Goal: Task Accomplishment & Management: Manage account settings

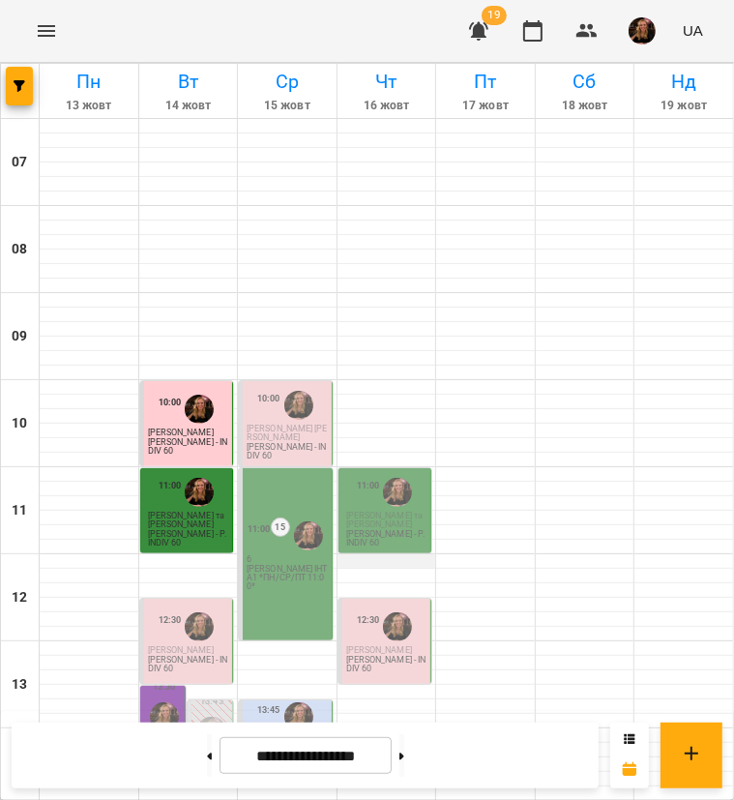
scroll to position [193, 0]
click at [167, 645] on span "Скрипка Наталія" at bounding box center [181, 650] width 66 height 10
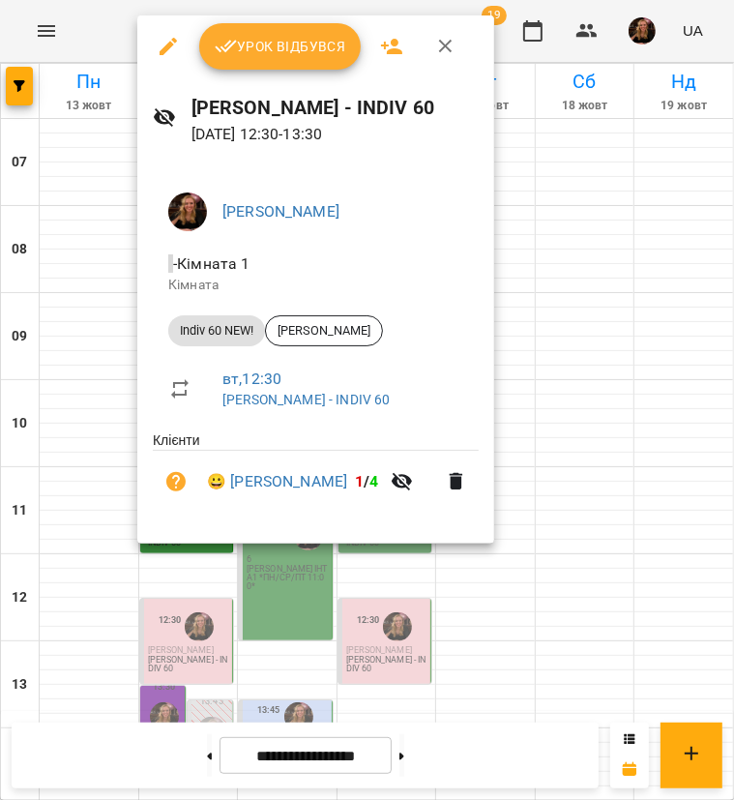
click at [279, 47] on span "Урок відбувся" at bounding box center [280, 46] width 131 height 23
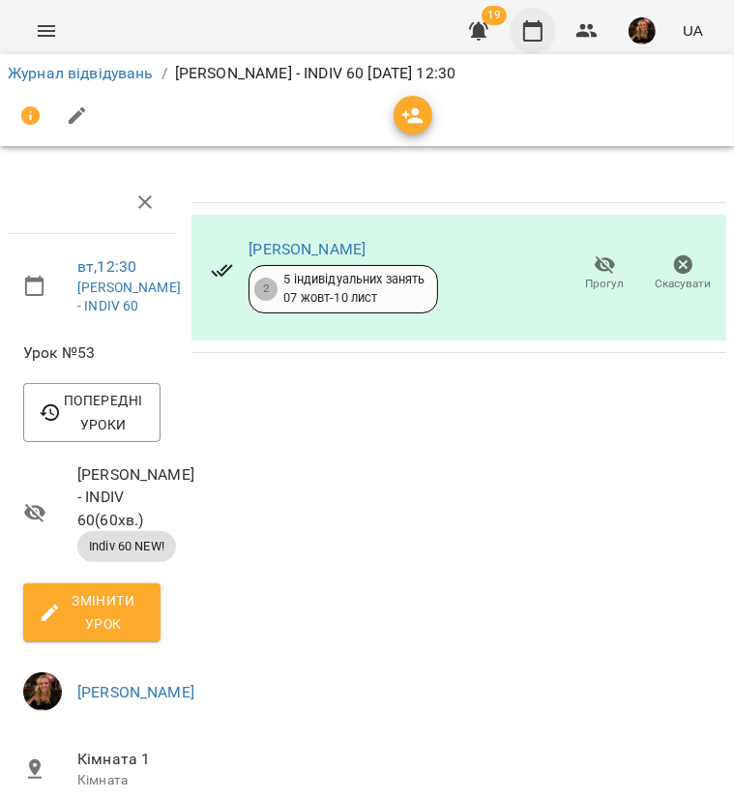
click at [530, 26] on icon "button" at bounding box center [532, 30] width 19 height 21
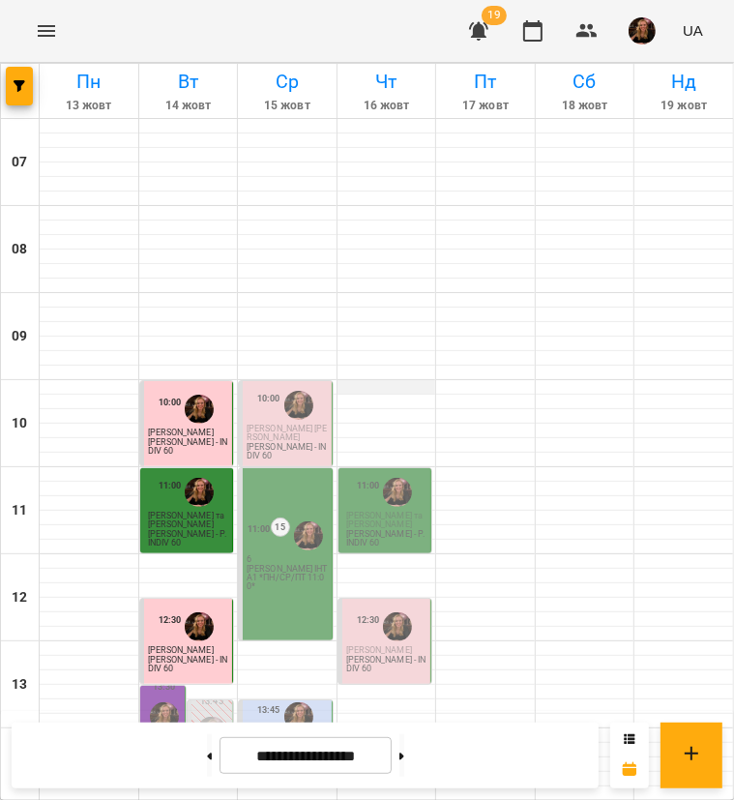
scroll to position [290, 0]
click at [154, 735] on span "Гладченко Валерія" at bounding box center [163, 748] width 30 height 27
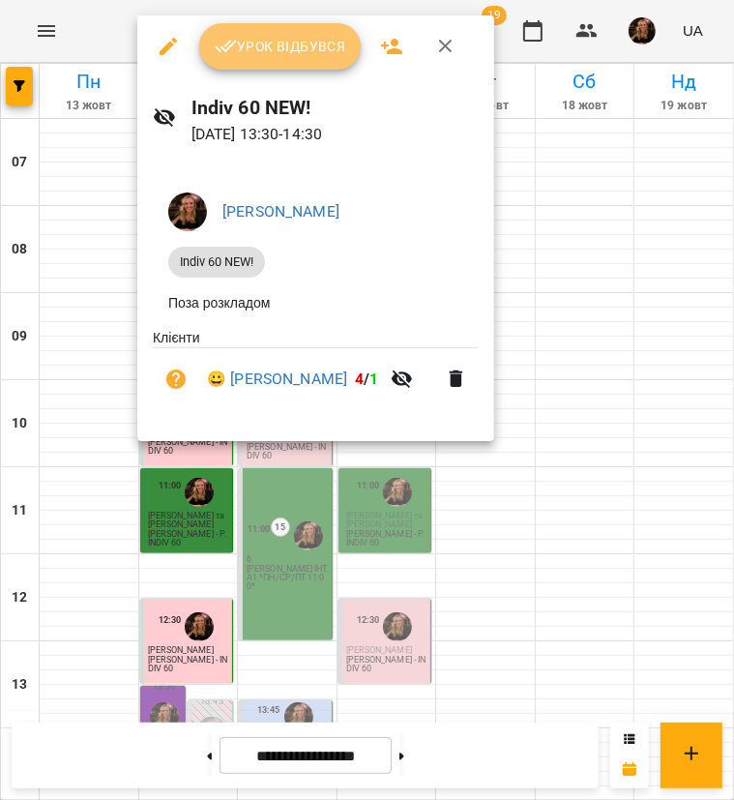
click at [277, 45] on span "Урок відбувся" at bounding box center [280, 46] width 131 height 23
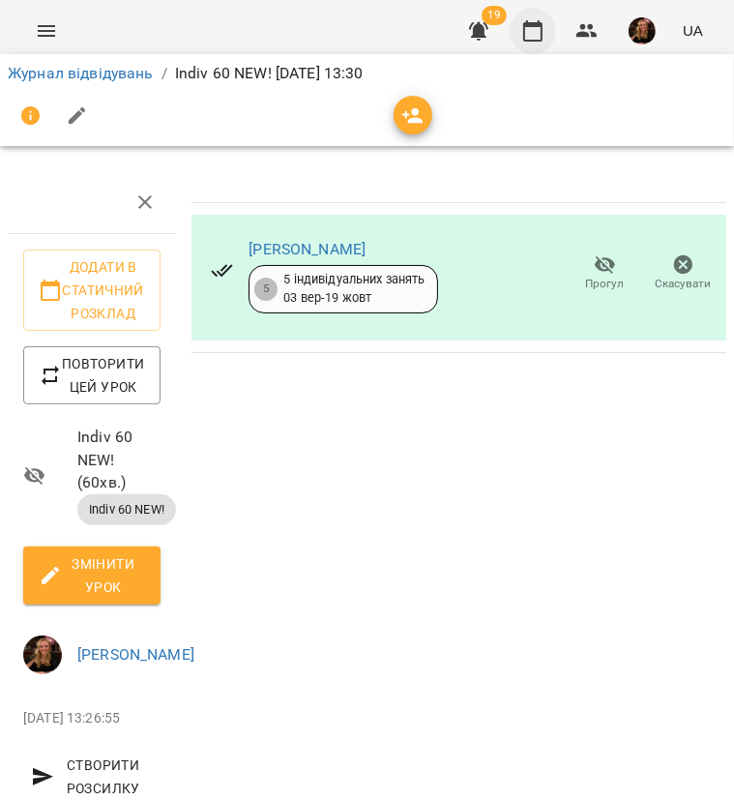
click at [528, 36] on icon "button" at bounding box center [532, 30] width 23 height 23
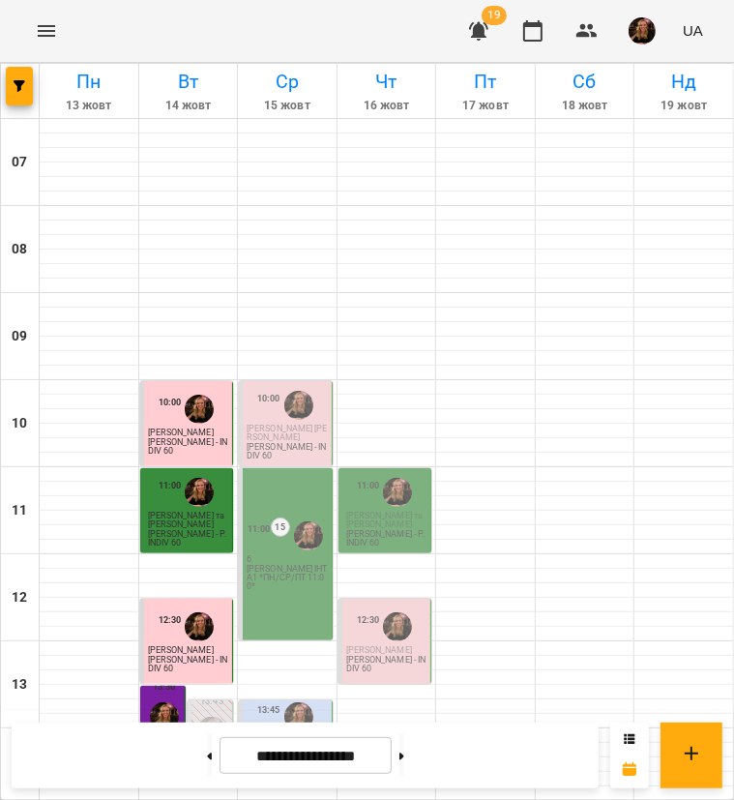
scroll to position [798, 0]
click at [646, 30] on img "button" at bounding box center [641, 30] width 27 height 27
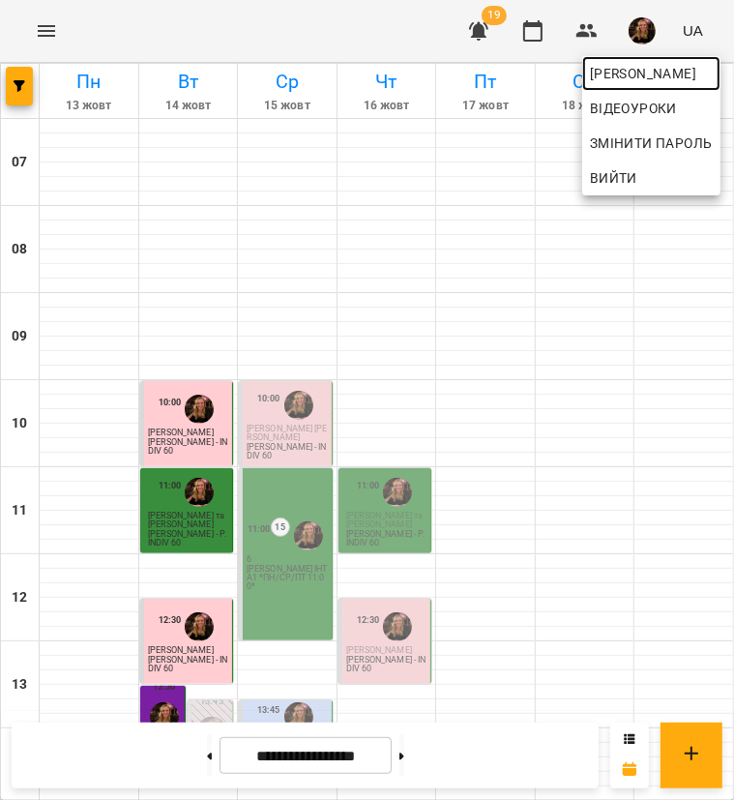
click at [636, 63] on span "[PERSON_NAME]" at bounding box center [651, 73] width 123 height 23
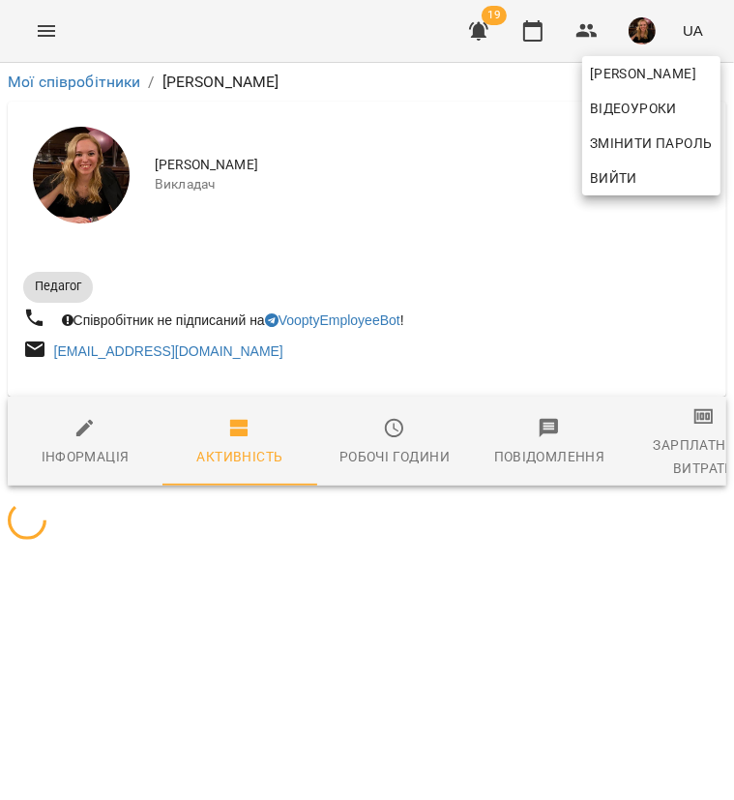
click at [681, 455] on div at bounding box center [367, 400] width 734 height 800
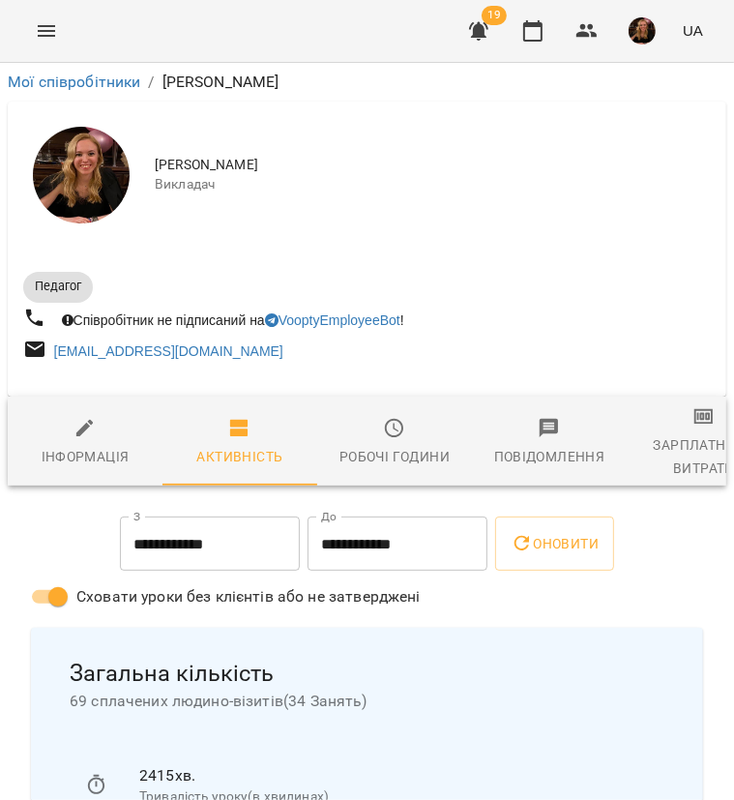
click at [683, 455] on div "Зарплатня та Витрати" at bounding box center [703, 456] width 131 height 46
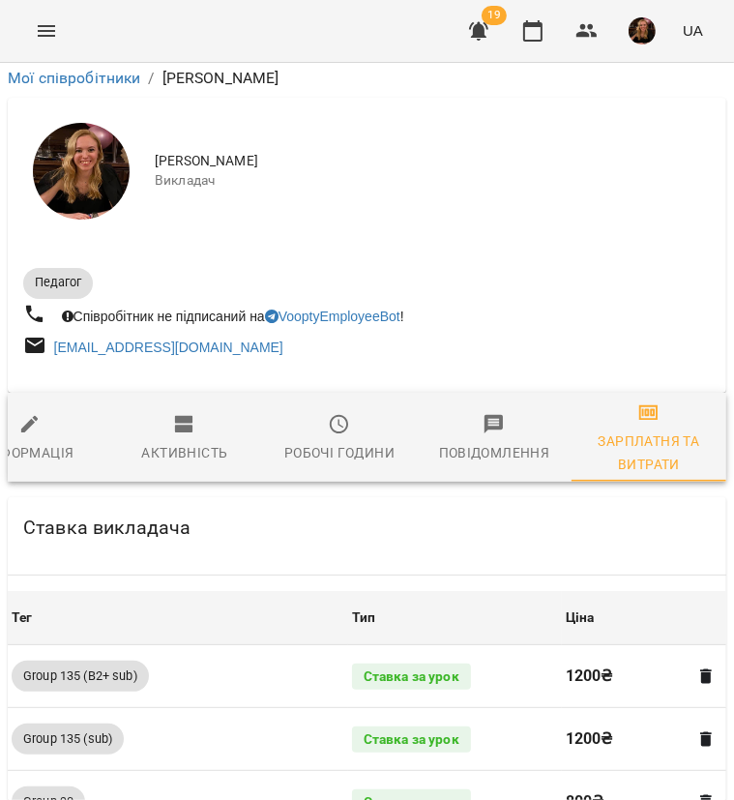
scroll to position [1988, 0]
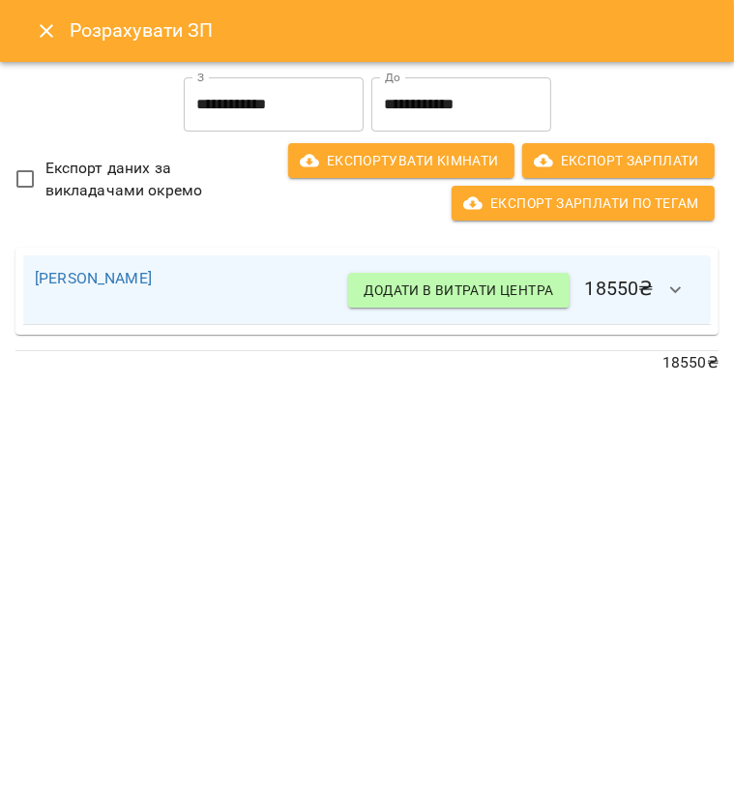
click at [684, 283] on icon "button" at bounding box center [675, 289] width 23 height 23
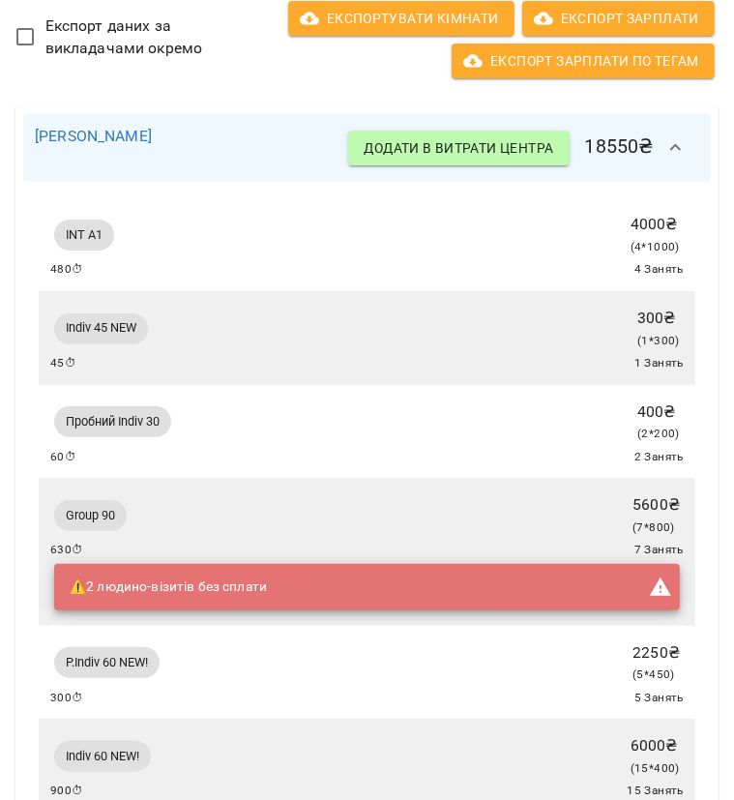
scroll to position [0, 0]
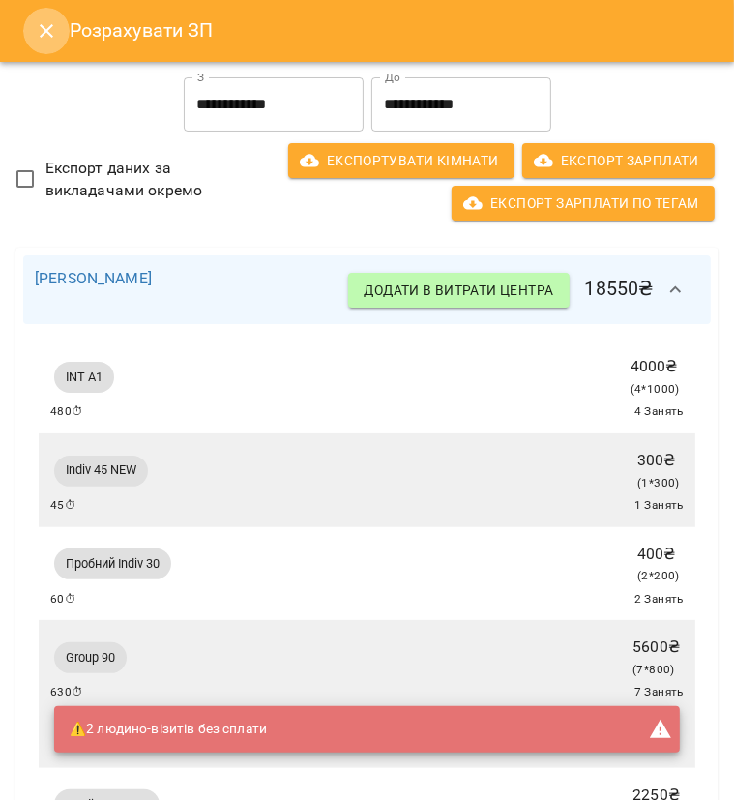
click at [49, 30] on icon "Close" at bounding box center [46, 30] width 23 height 23
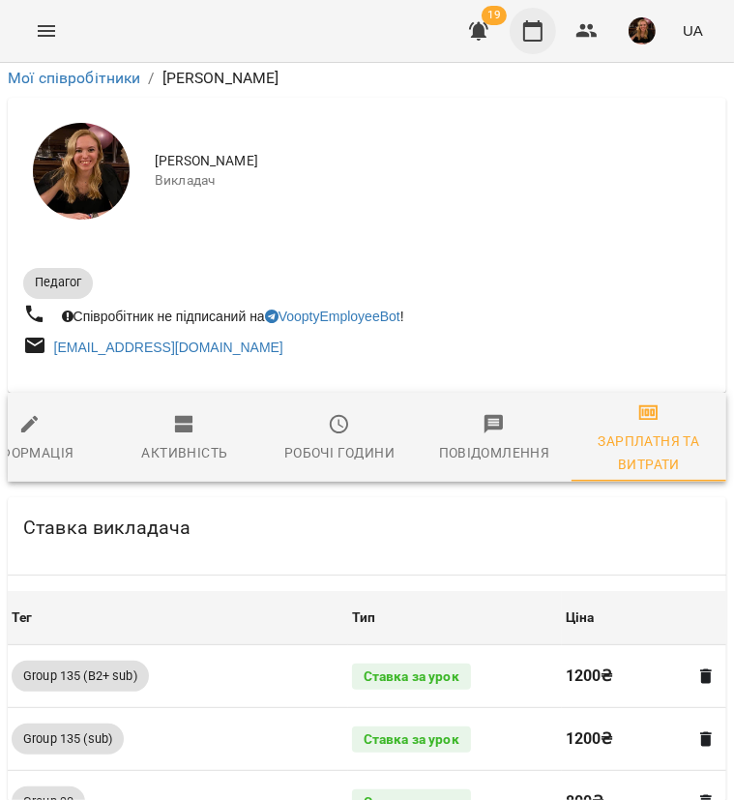
click at [532, 28] on icon "button" at bounding box center [532, 30] width 23 height 23
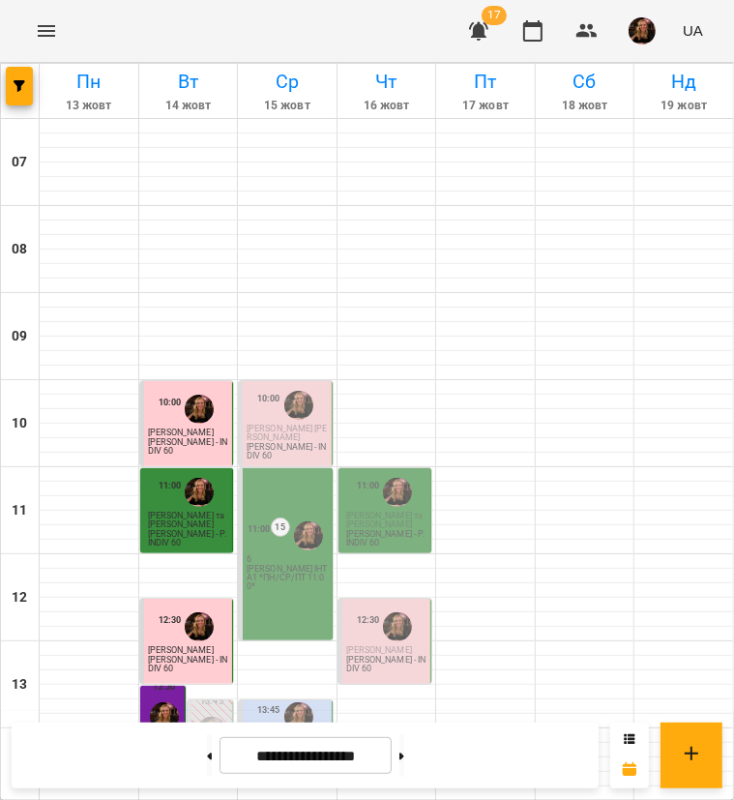
click at [294, 437] on p "Сидільников Владислав" at bounding box center [287, 432] width 81 height 17
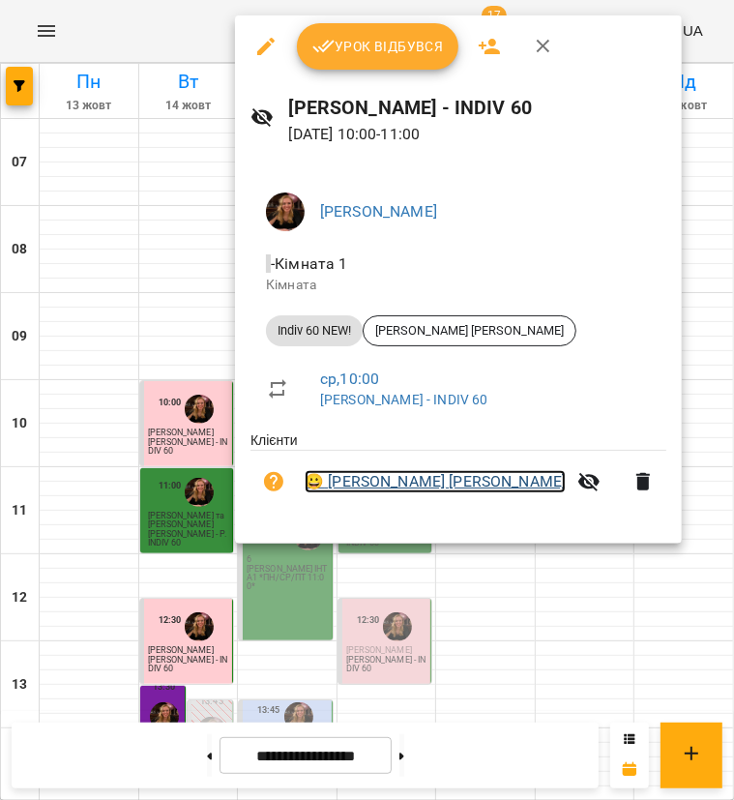
click at [399, 486] on link "😀 Сидільников Владислав" at bounding box center [435, 481] width 261 height 23
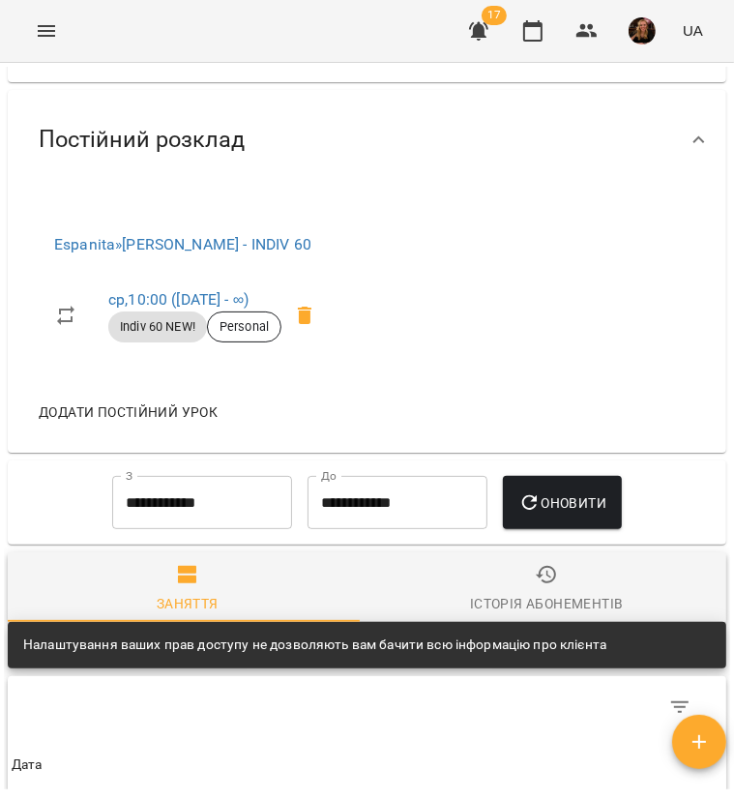
scroll to position [1353, 0]
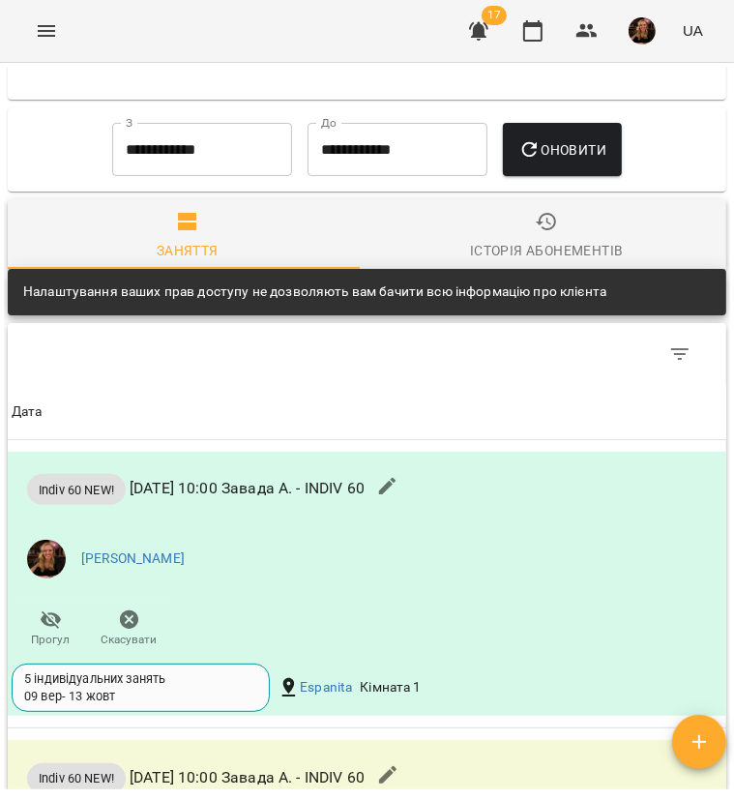
click at [224, 165] on input "**********" at bounding box center [202, 150] width 180 height 54
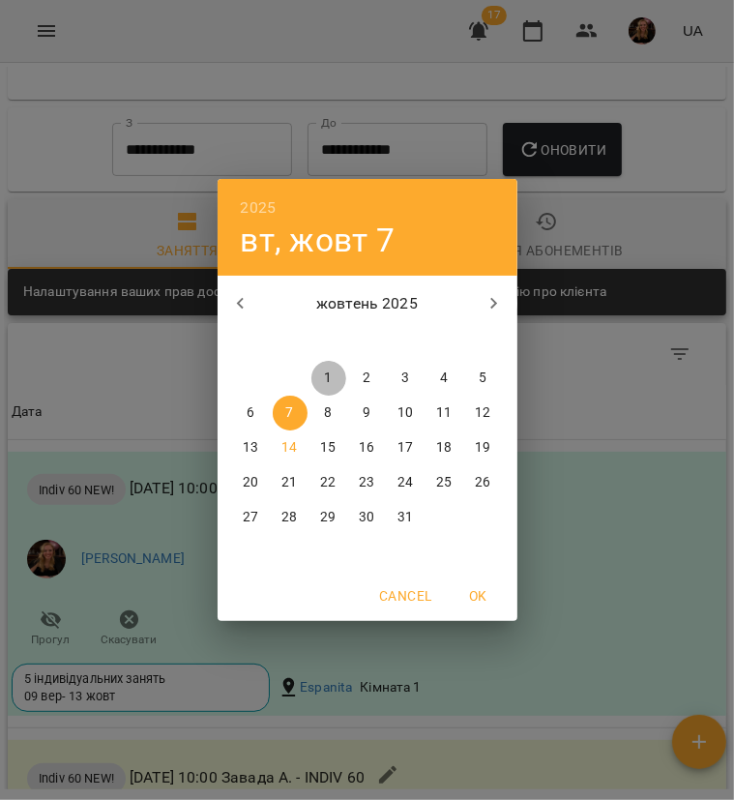
click at [318, 376] on span "1" at bounding box center [328, 377] width 35 height 19
type input "**********"
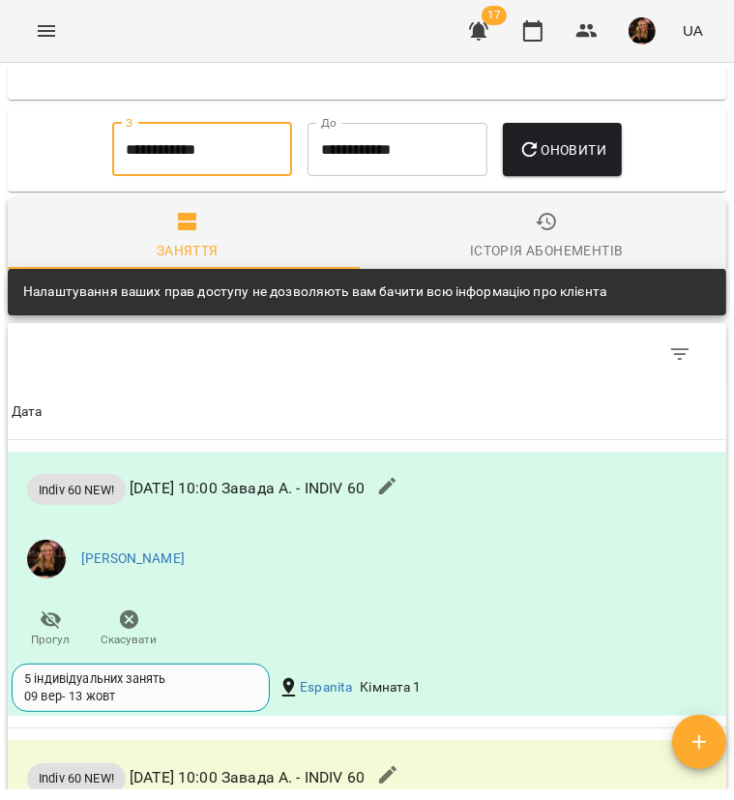
click at [594, 152] on button "Оновити" at bounding box center [562, 150] width 119 height 54
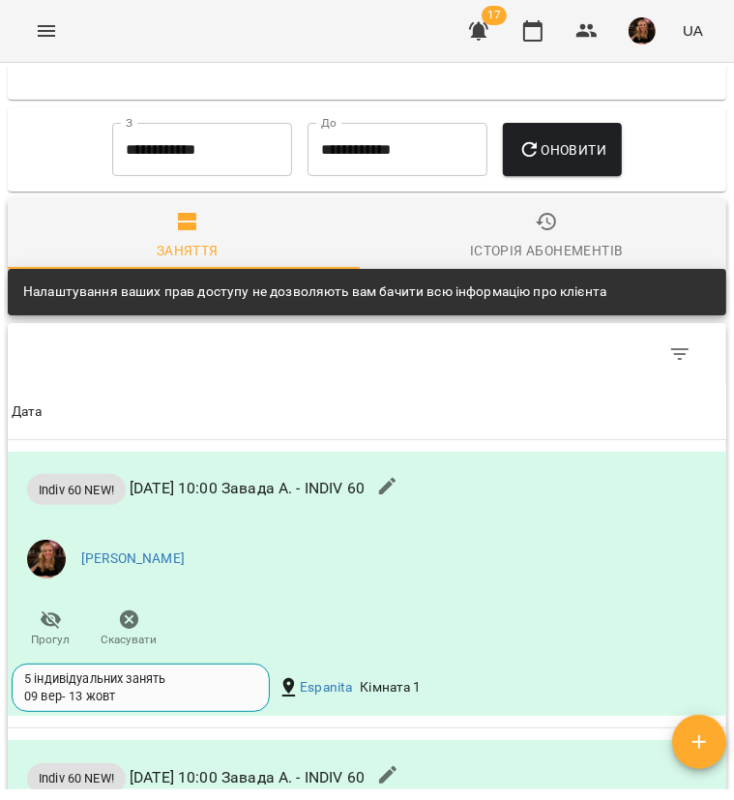
click at [516, 262] on div "Історія абонементів" at bounding box center [546, 250] width 153 height 23
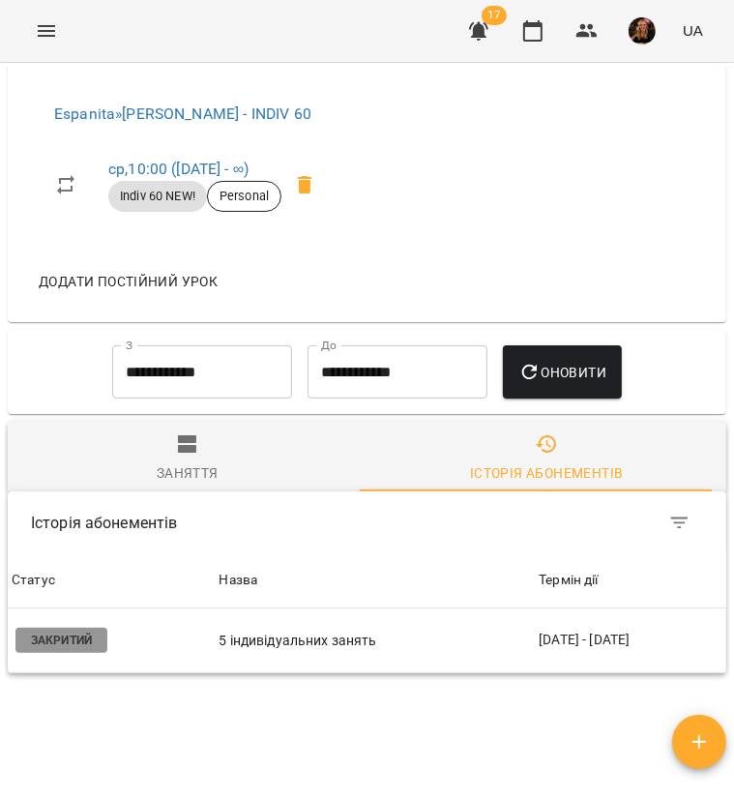
scroll to position [1266, 0]
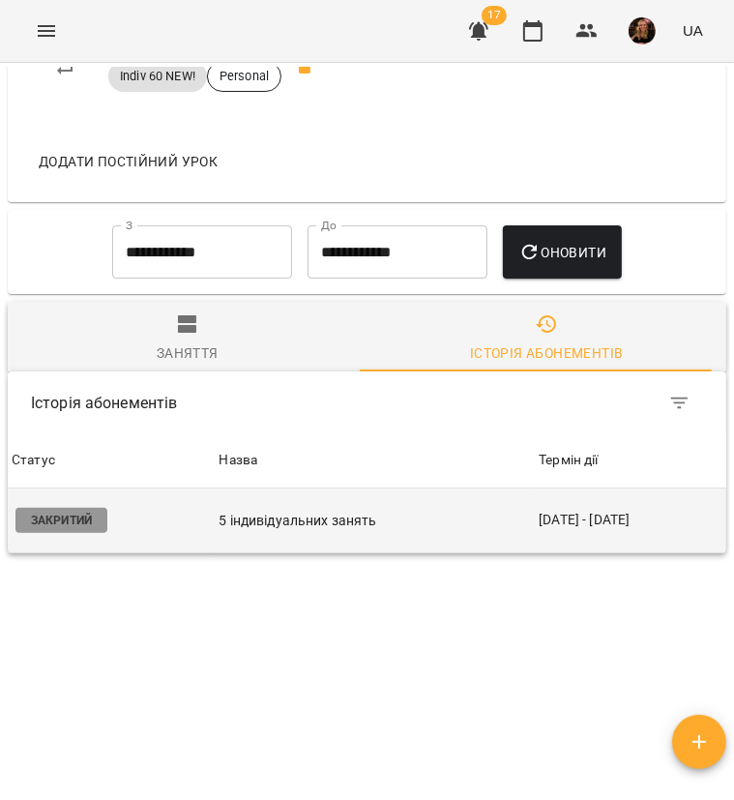
click at [280, 503] on td "5 індивідуальних занять" at bounding box center [376, 520] width 320 height 65
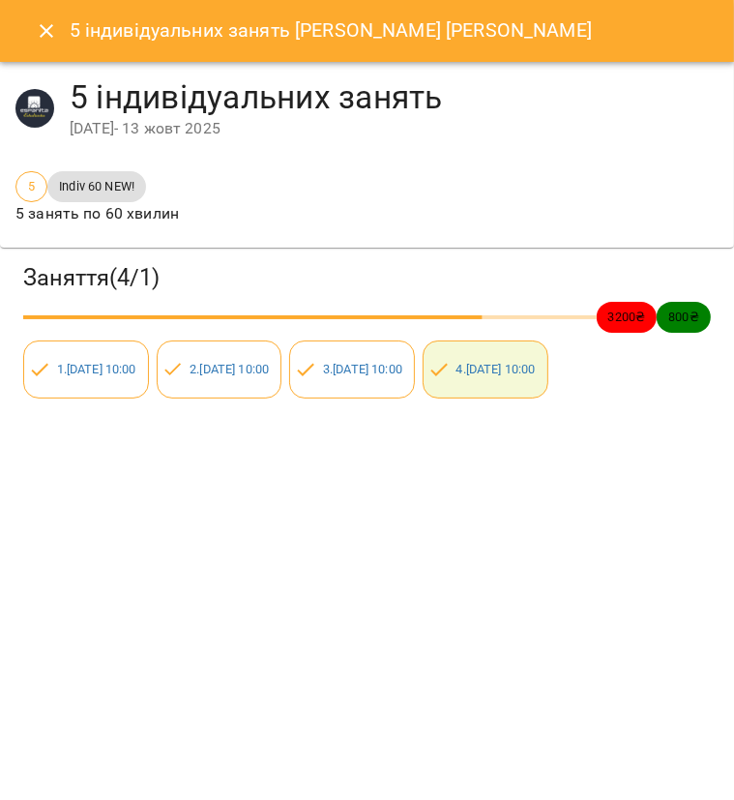
click at [43, 44] on button "Close" at bounding box center [46, 31] width 46 height 46
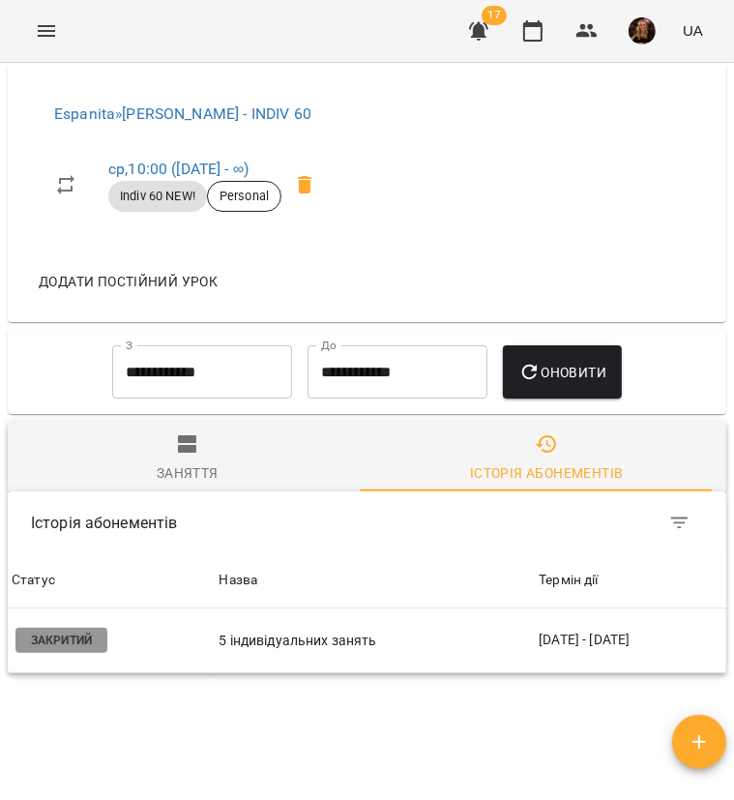
scroll to position [1131, 0]
click at [535, 38] on icon "button" at bounding box center [532, 30] width 23 height 23
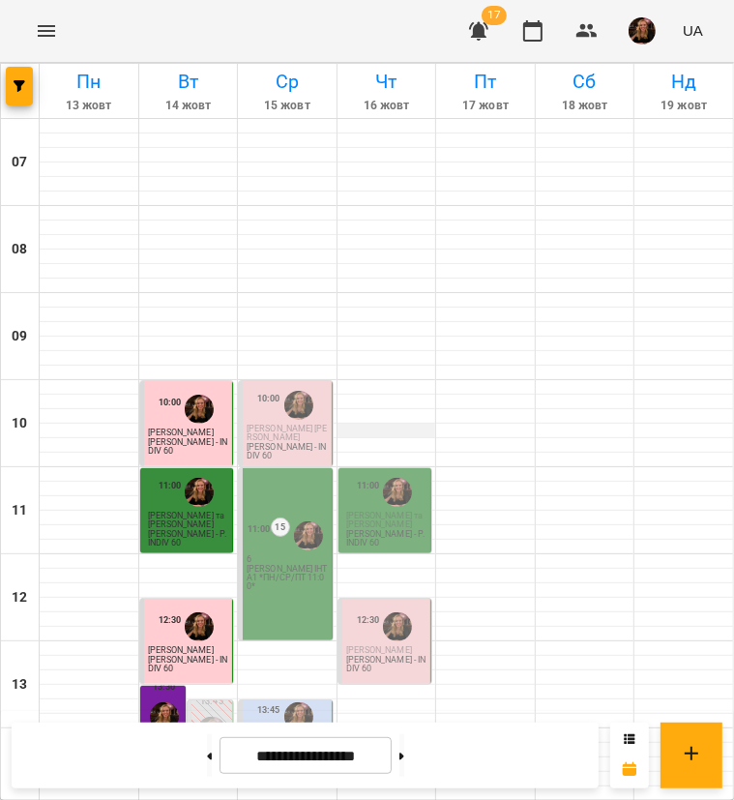
scroll to position [290, 0]
click at [253, 735] on span "Лещенко Валерія" at bounding box center [280, 740] width 66 height 10
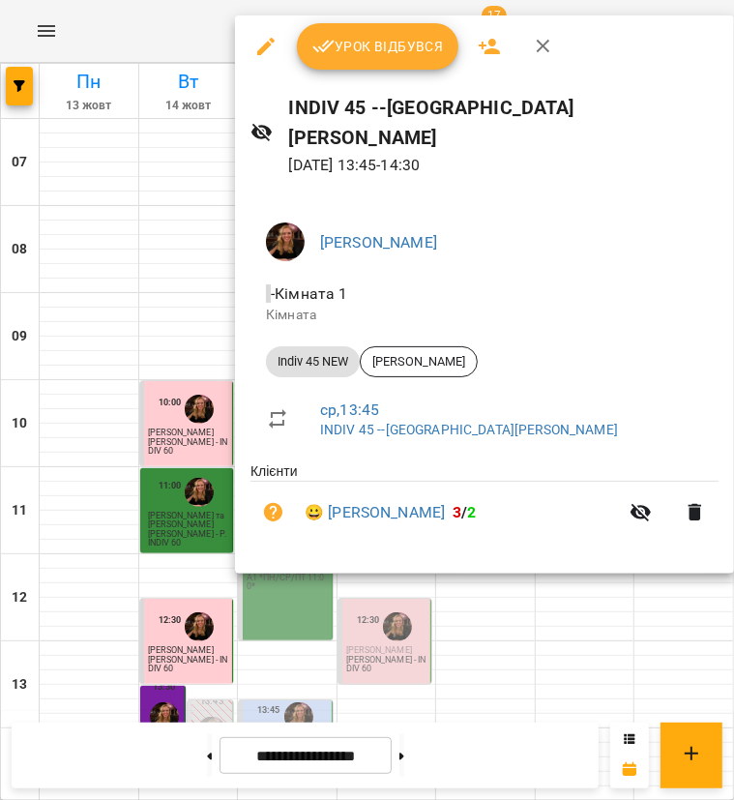
click at [541, 45] on icon "button" at bounding box center [544, 47] width 14 height 14
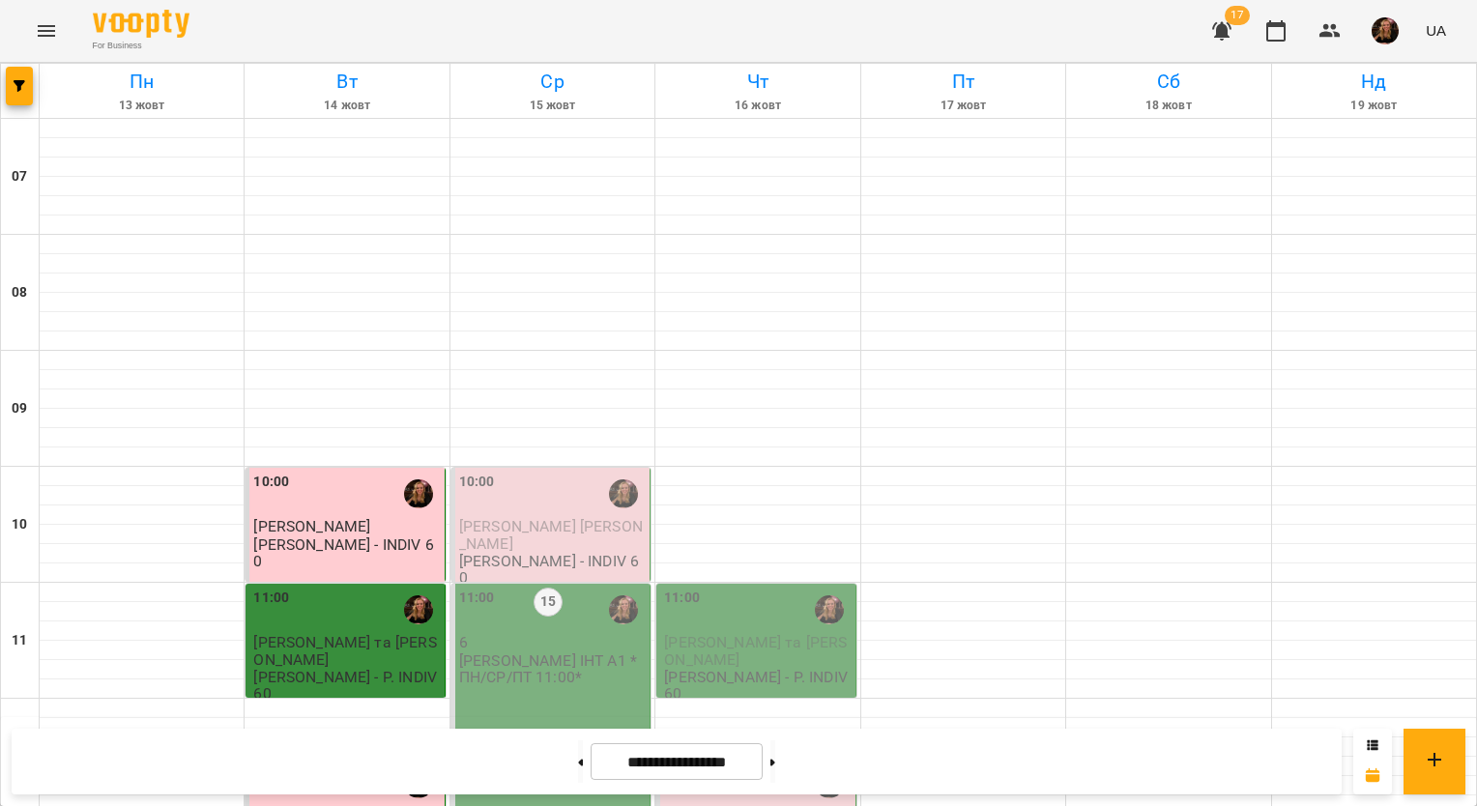
scroll to position [893, 0]
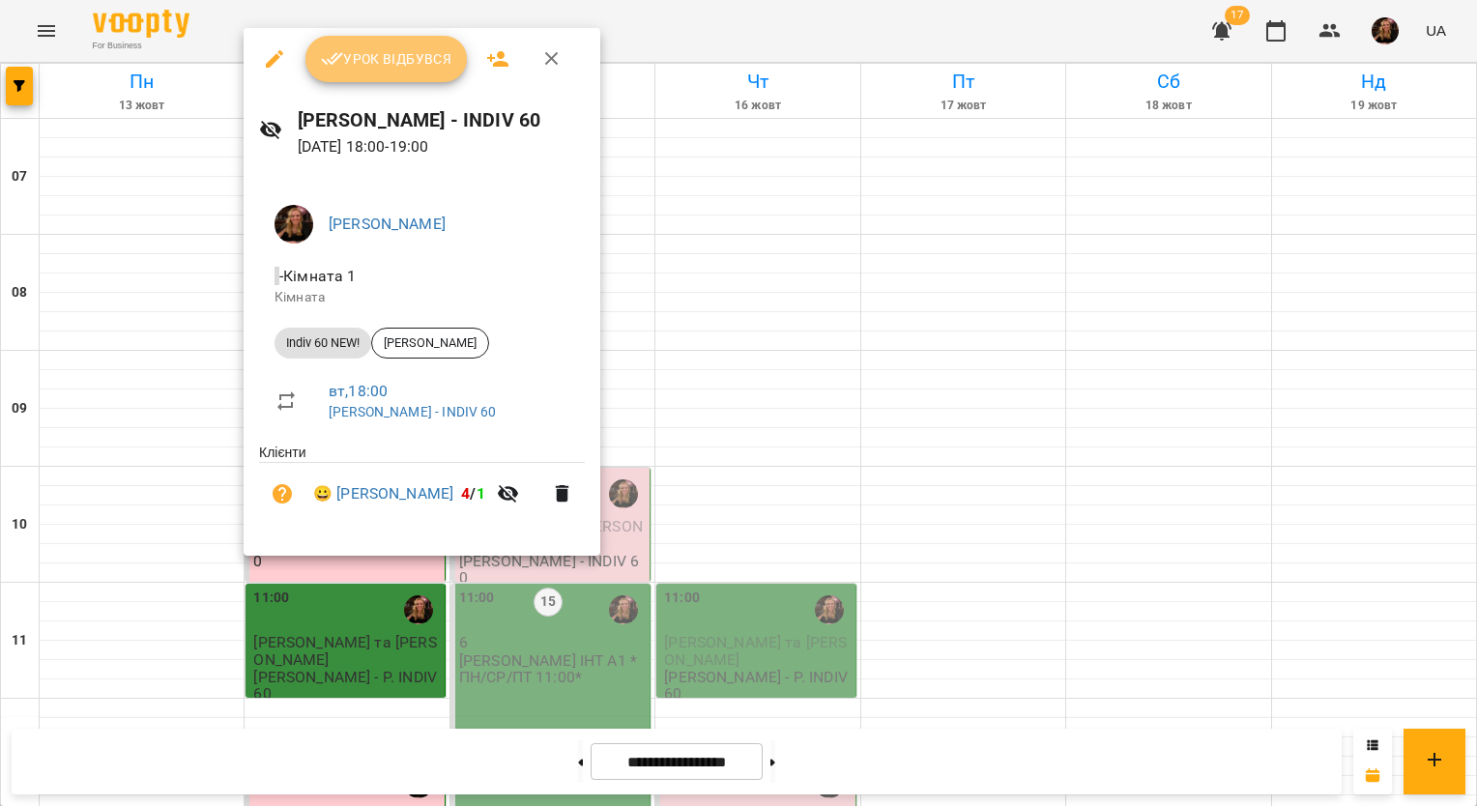
click at [407, 67] on span "Урок відбувся" at bounding box center [386, 58] width 131 height 23
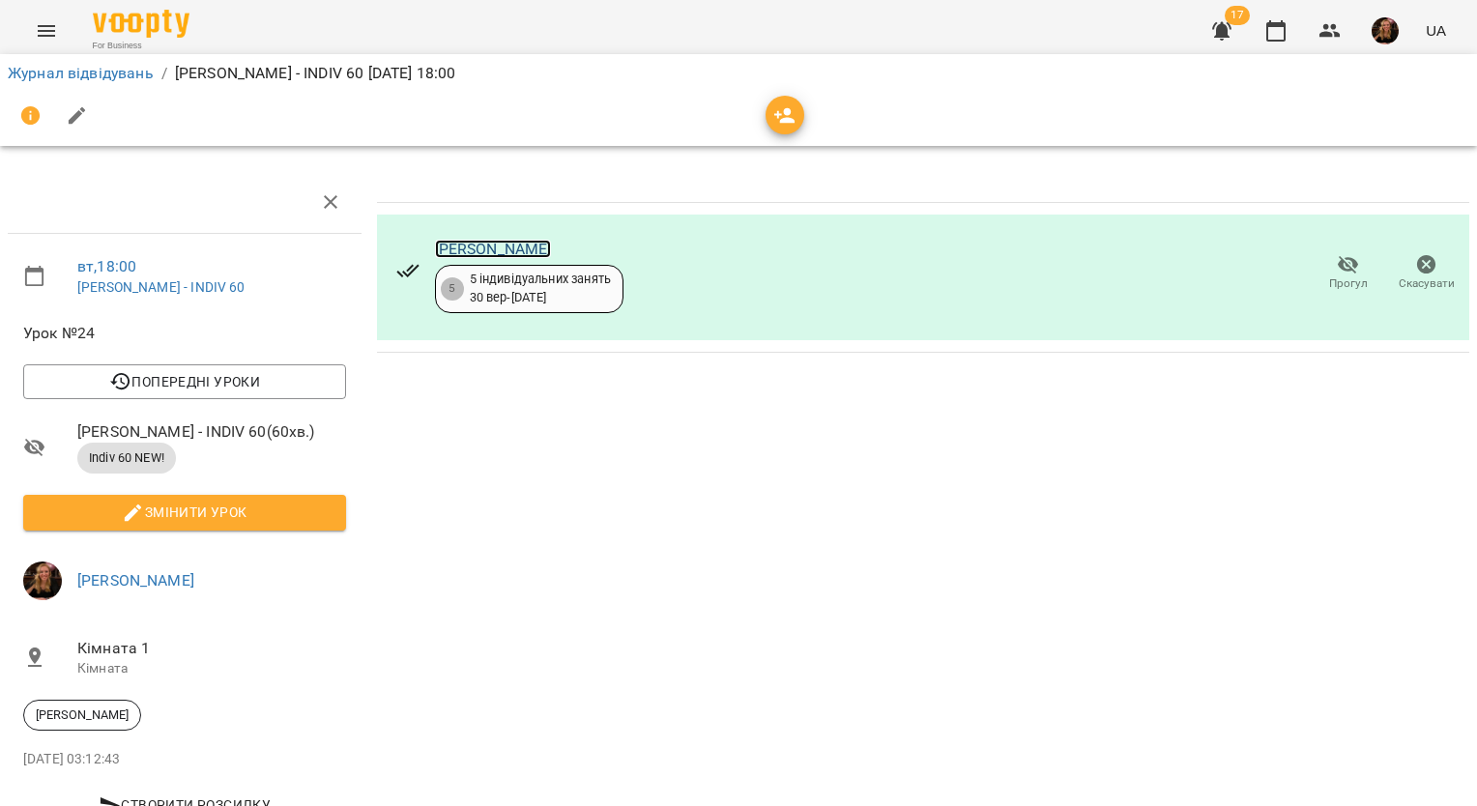
click at [531, 241] on link "[PERSON_NAME]" at bounding box center [493, 249] width 117 height 18
click at [1274, 33] on icon "button" at bounding box center [1276, 30] width 23 height 23
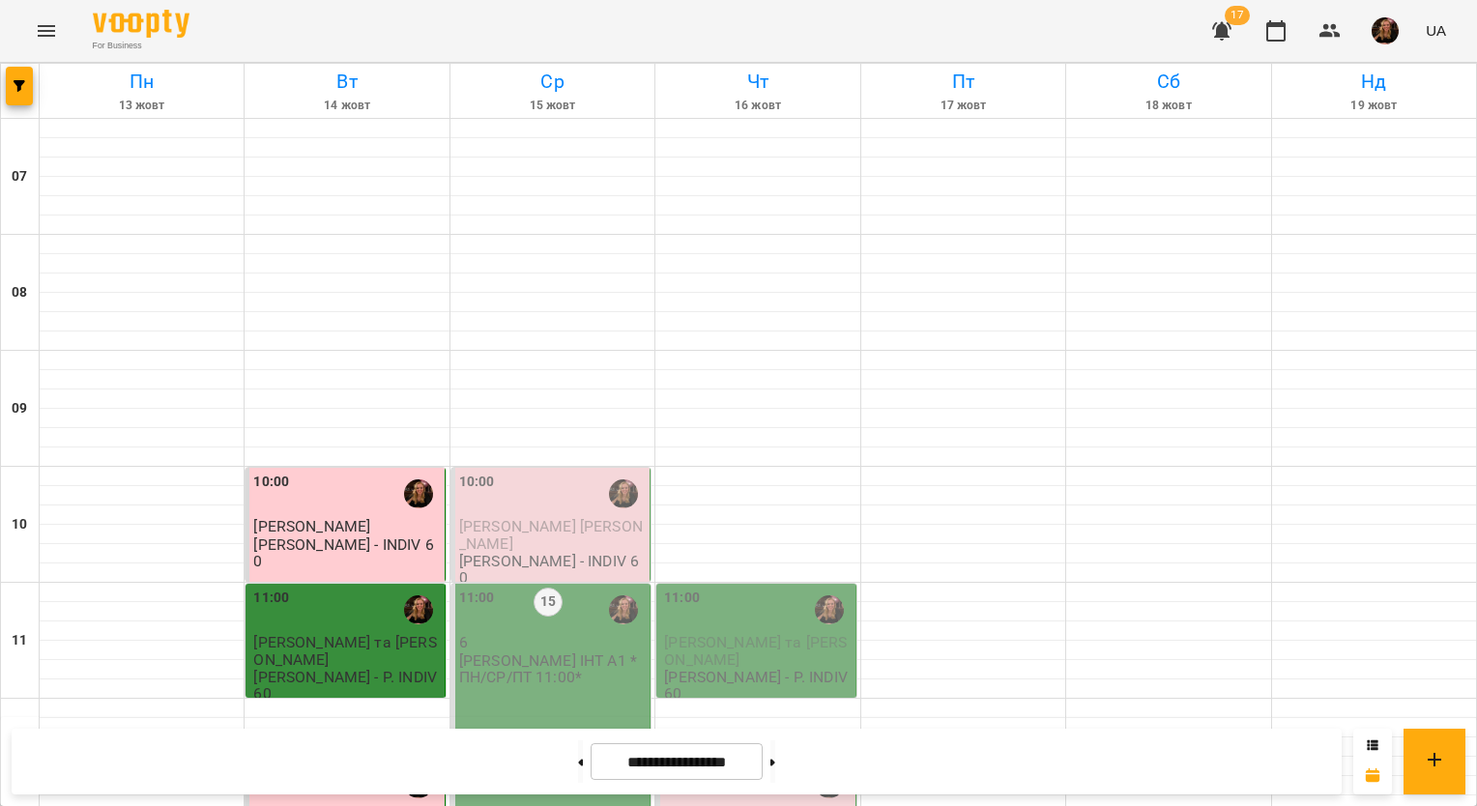
scroll to position [580, 0]
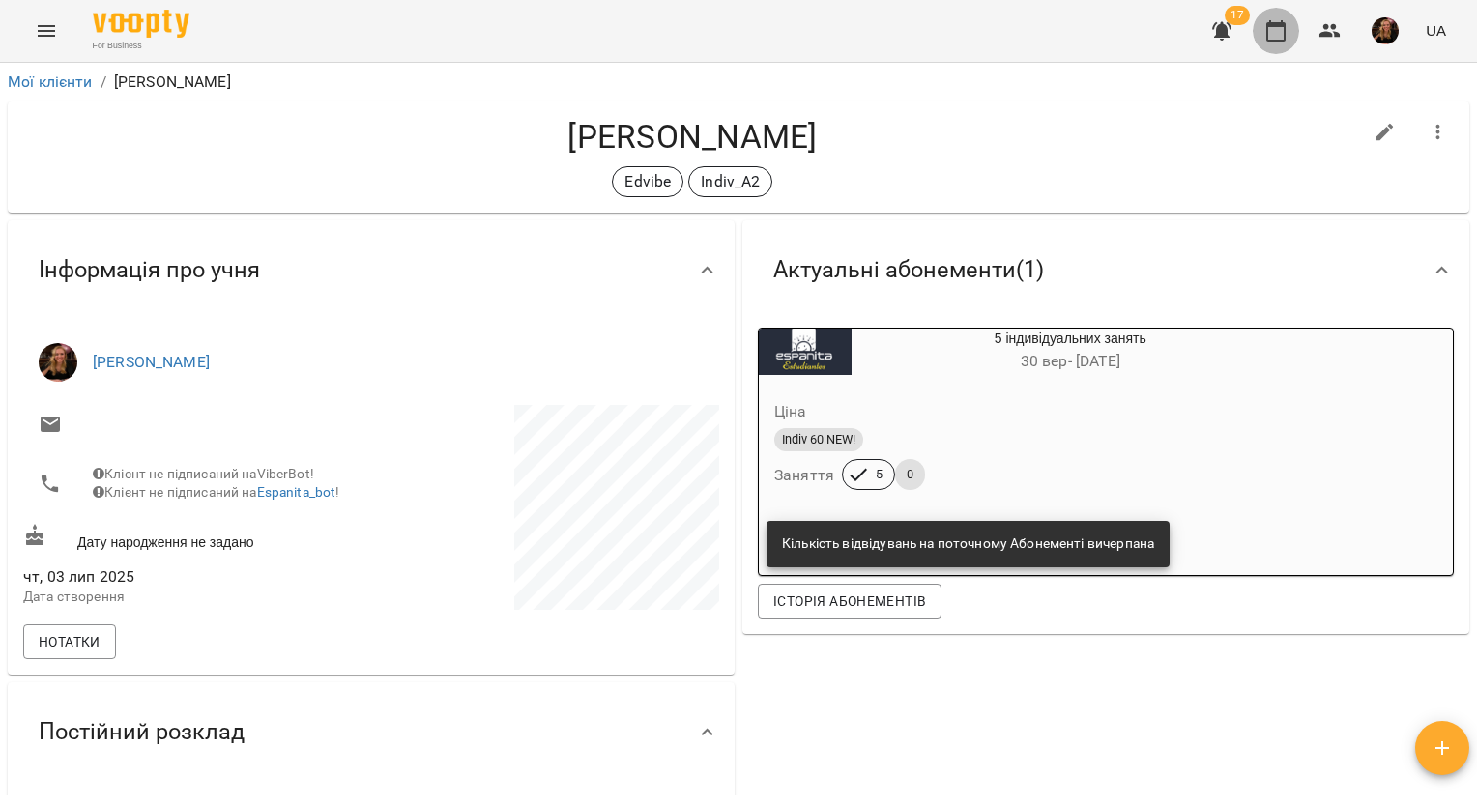
click at [1294, 34] on button "button" at bounding box center [1276, 31] width 46 height 46
